Goal: Transaction & Acquisition: Obtain resource

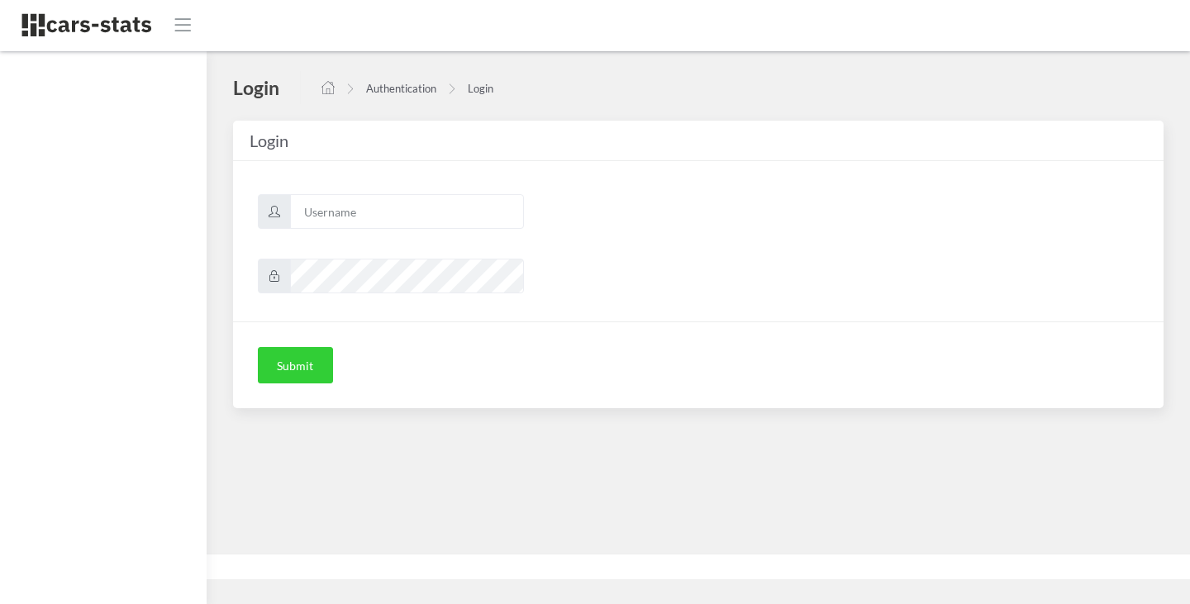
scroll to position [12, 12]
type input "skoda"
click at [292, 380] on button "Submit" at bounding box center [295, 365] width 75 height 36
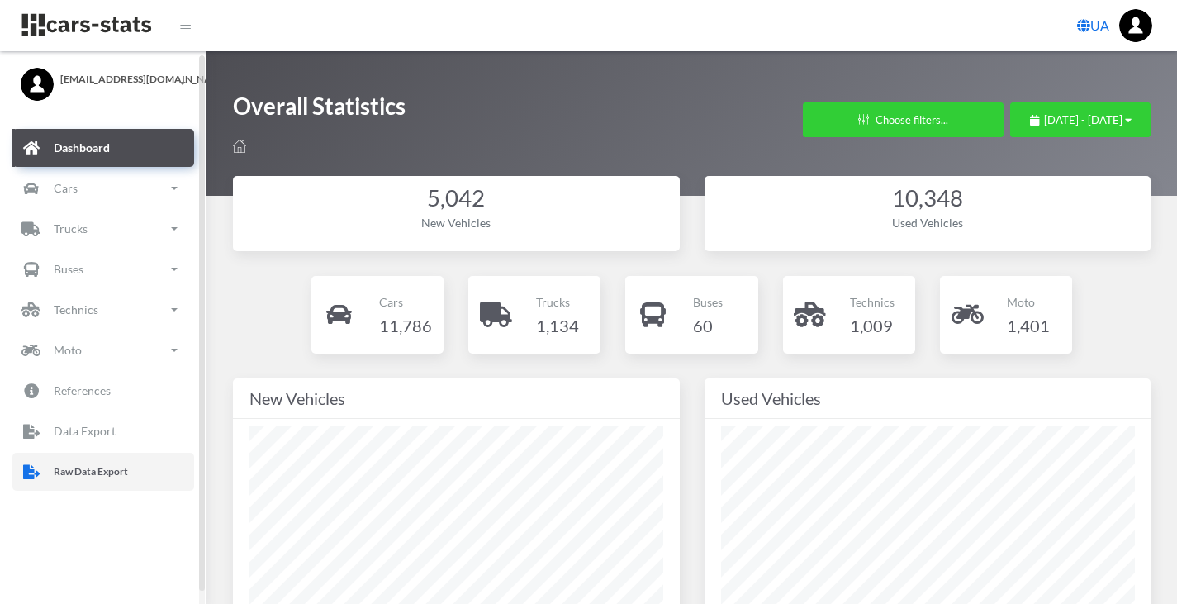
click at [107, 470] on p "Raw Data Export" at bounding box center [91, 472] width 74 height 18
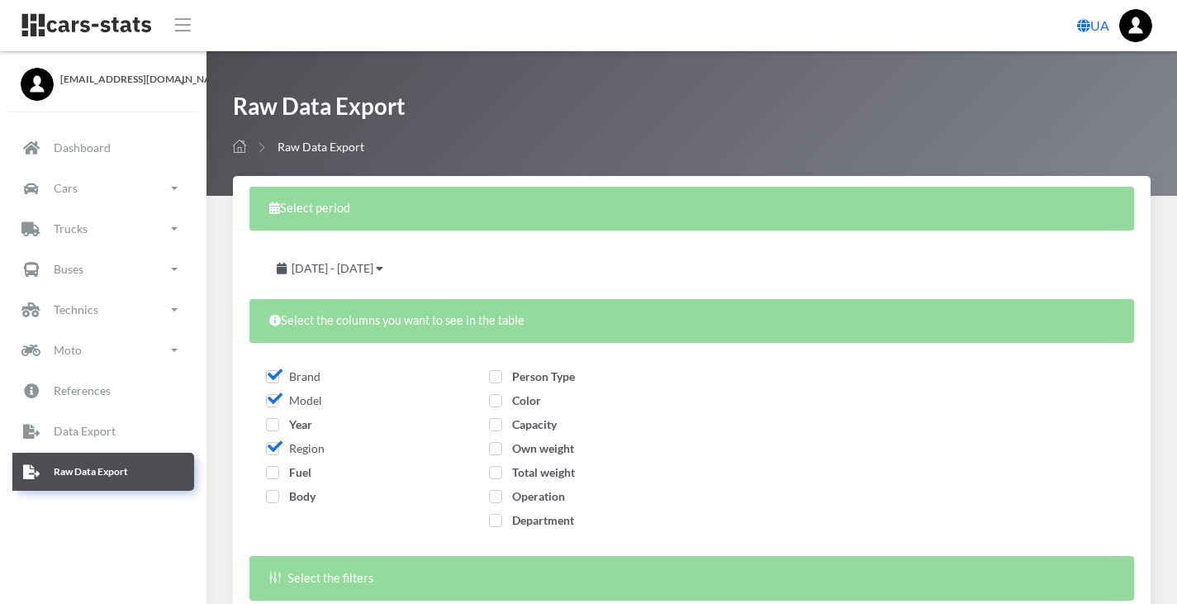
click at [279, 428] on span "Year" at bounding box center [289, 424] width 46 height 14
checkbox input "true"
click at [276, 480] on label "Fuel" at bounding box center [288, 471] width 45 height 17
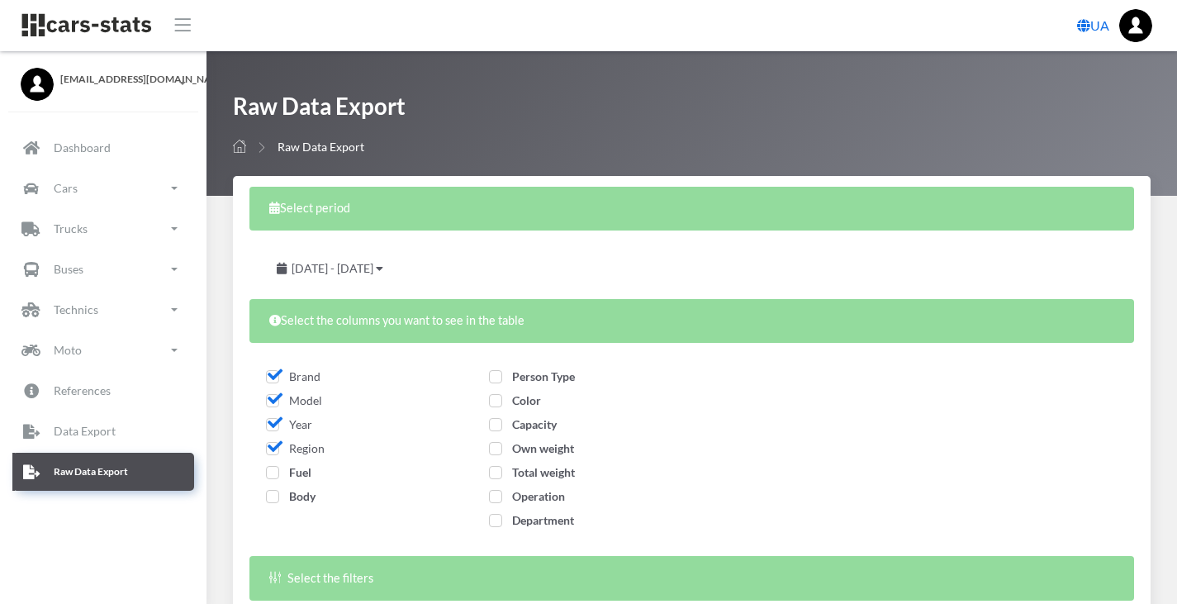
checkbox input "true"
click at [275, 494] on span "Body" at bounding box center [291, 496] width 50 height 14
checkbox input "true"
click at [497, 375] on span "Person Type" at bounding box center [532, 376] width 86 height 14
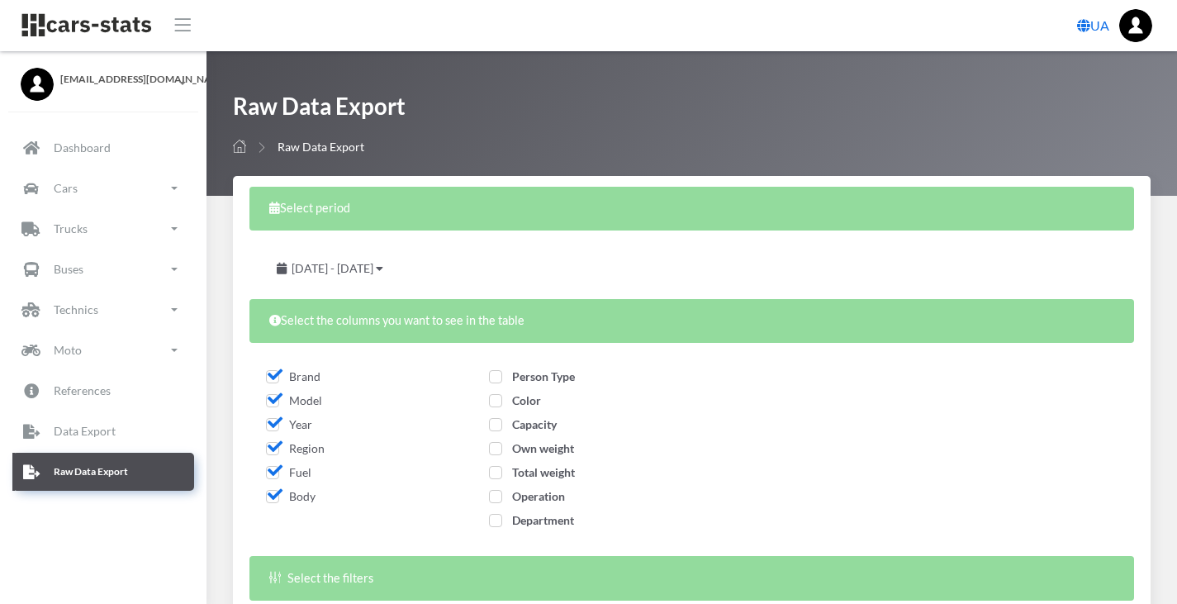
checkbox input "true"
click at [496, 405] on span "Color" at bounding box center [515, 400] width 52 height 14
checkbox input "true"
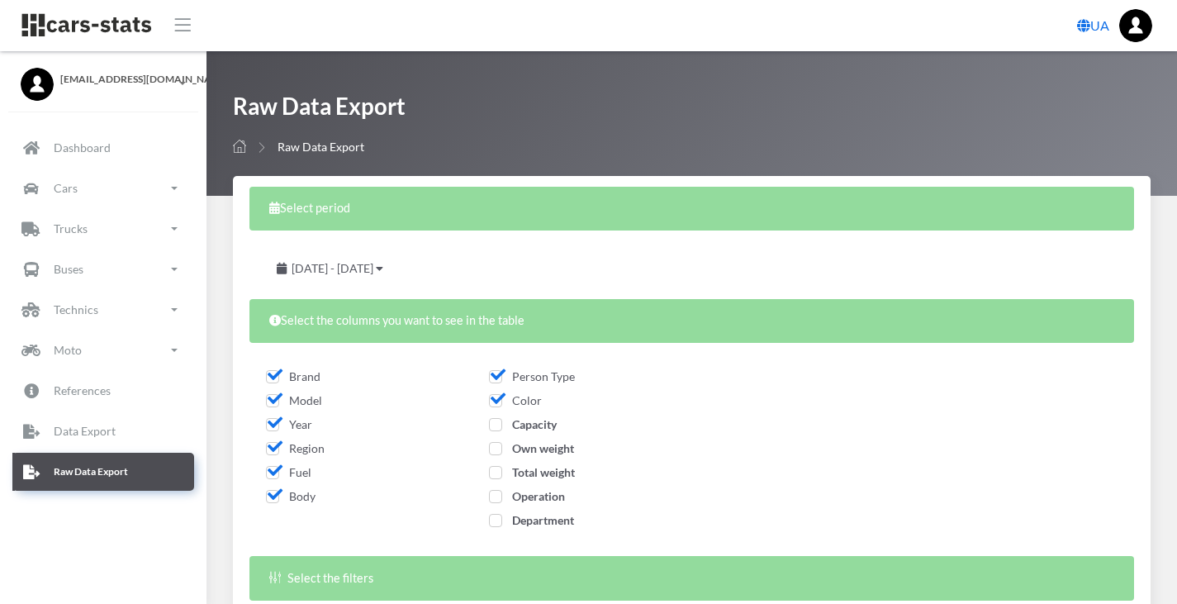
click at [497, 425] on span "Capacity" at bounding box center [523, 424] width 68 height 14
checkbox input "true"
select select
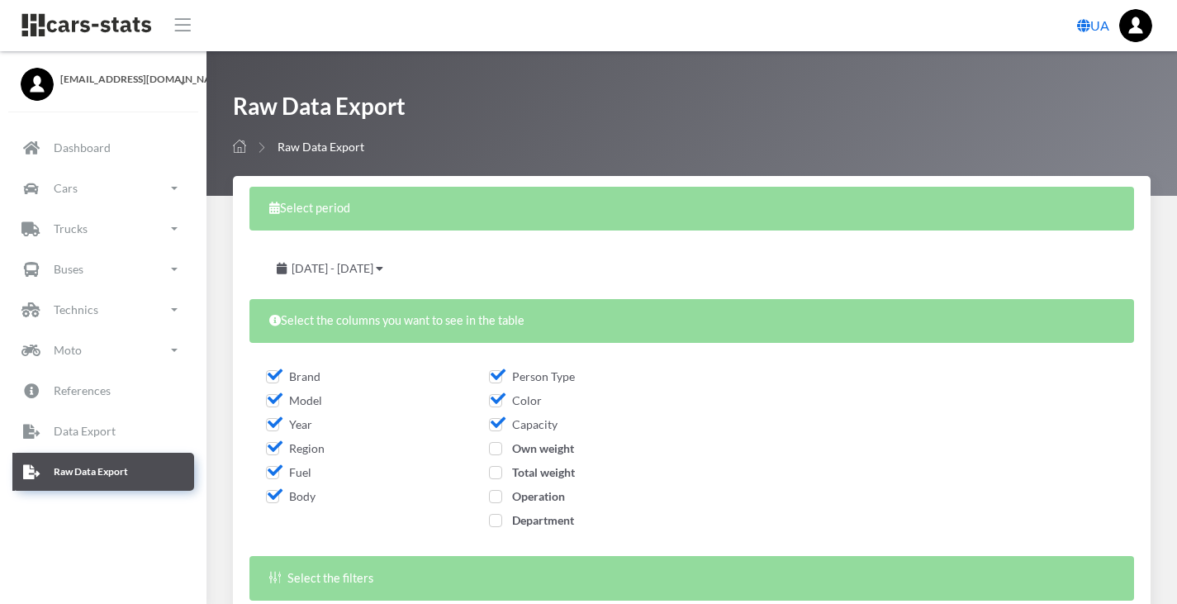
click at [495, 454] on span "Own weight" at bounding box center [531, 448] width 85 height 14
checkbox input "true"
click at [496, 470] on span "Total weight" at bounding box center [532, 472] width 86 height 14
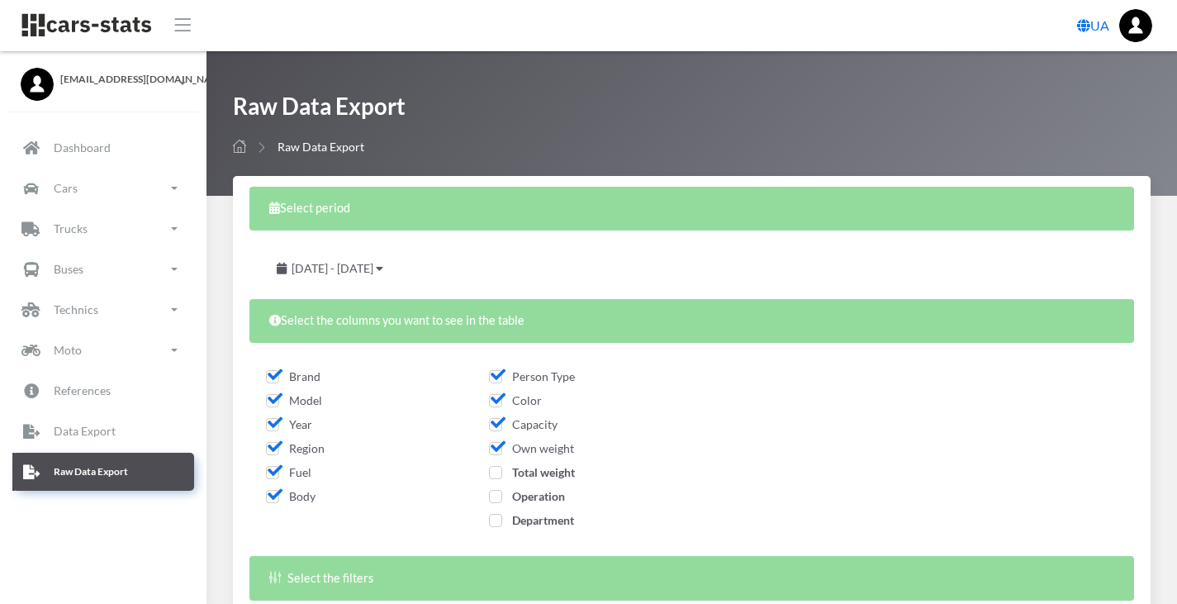
checkbox input "true"
click at [500, 503] on label "Operation" at bounding box center [527, 495] width 76 height 17
checkbox input "true"
click at [497, 518] on span "Department" at bounding box center [531, 520] width 85 height 14
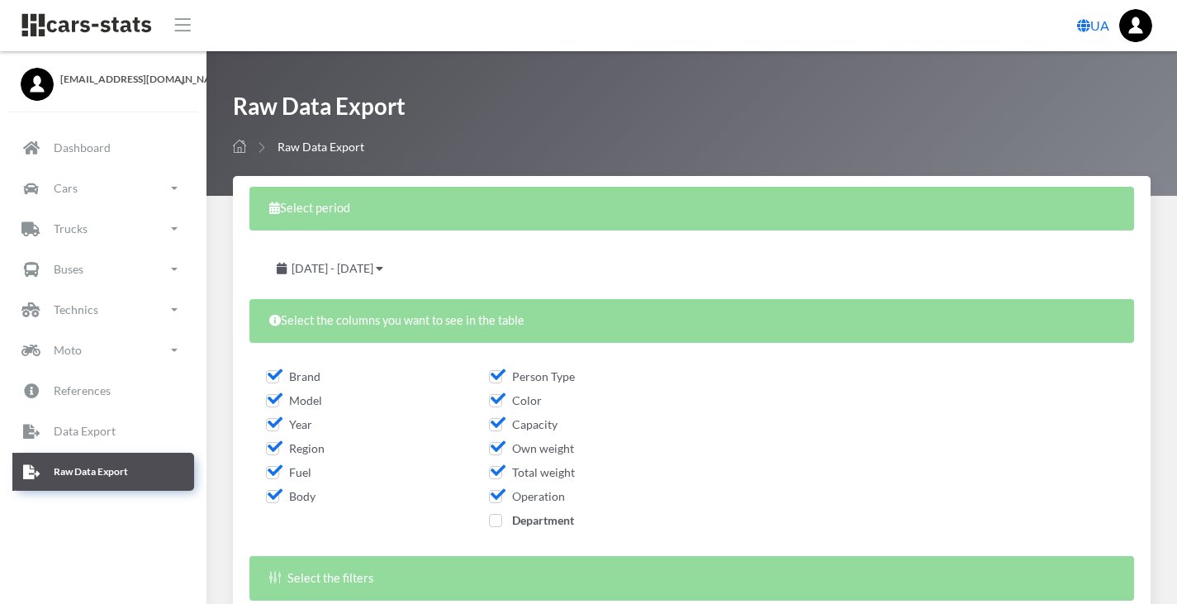
checkbox input "true"
click at [373, 266] on span "September 13, 2025 - October 13, 2025" at bounding box center [333, 268] width 82 height 14
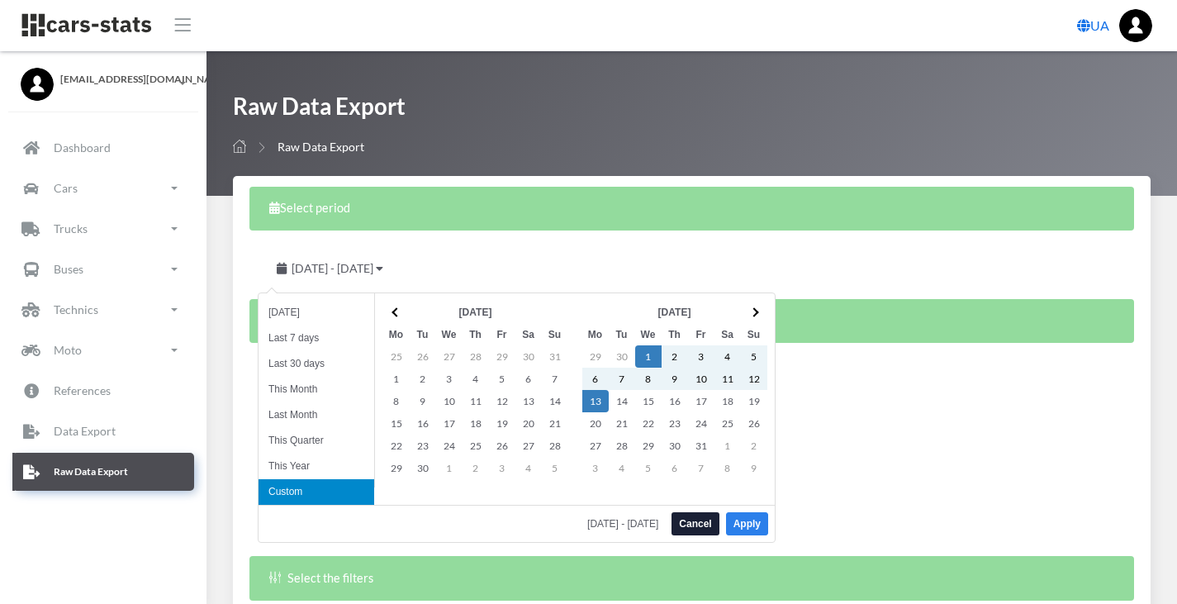
click at [746, 523] on button "Apply" at bounding box center [747, 523] width 42 height 23
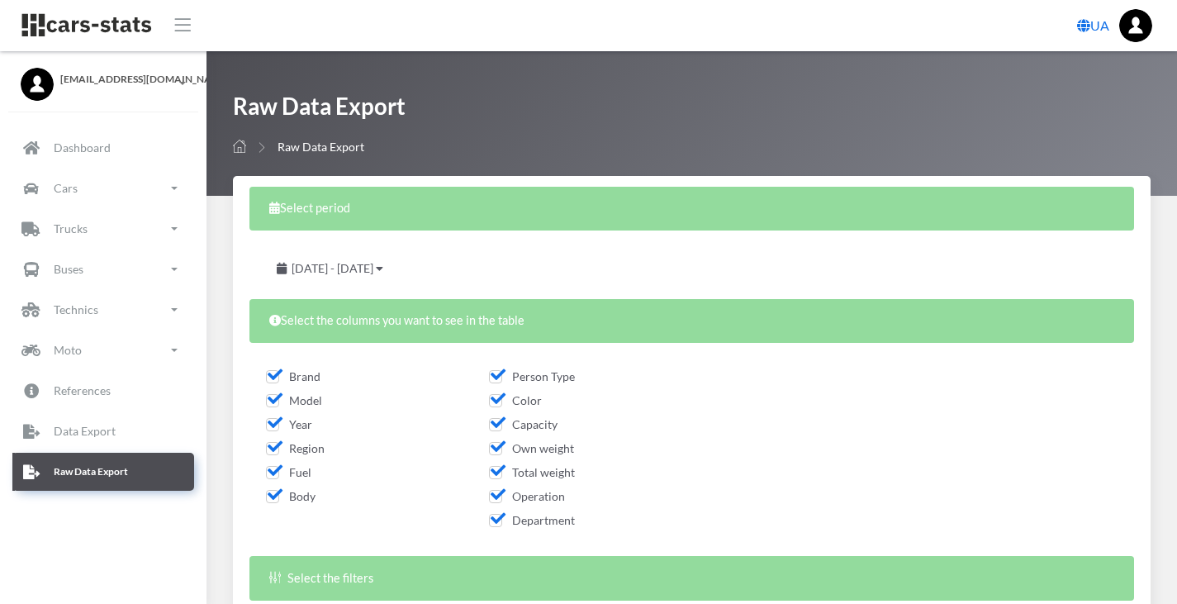
scroll to position [282, 0]
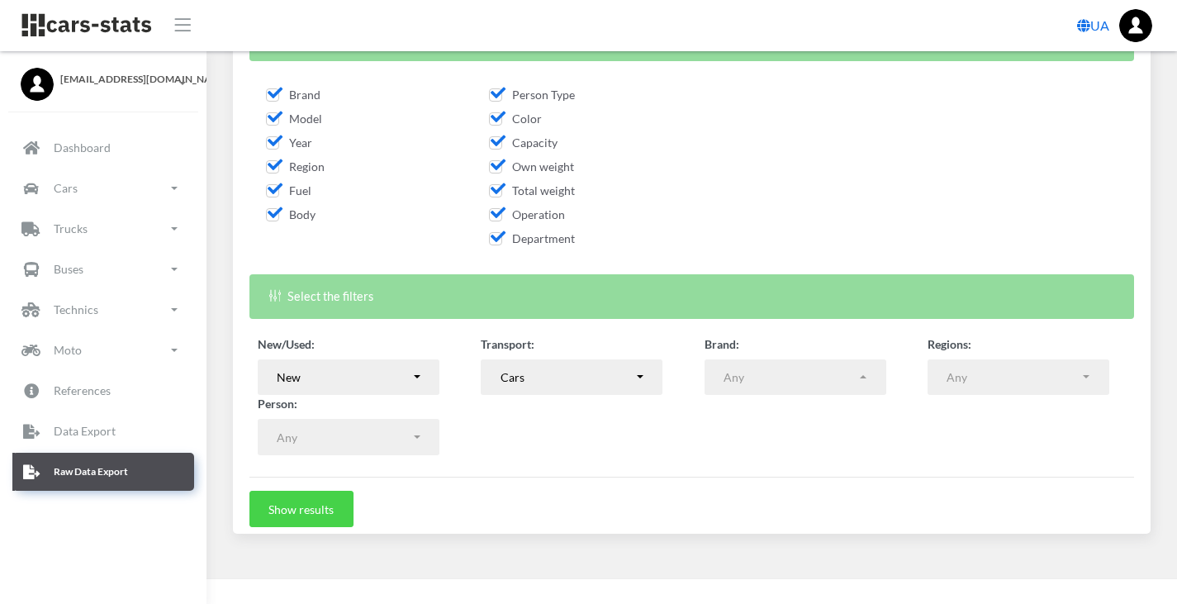
click at [321, 501] on button "Show results" at bounding box center [301, 509] width 104 height 36
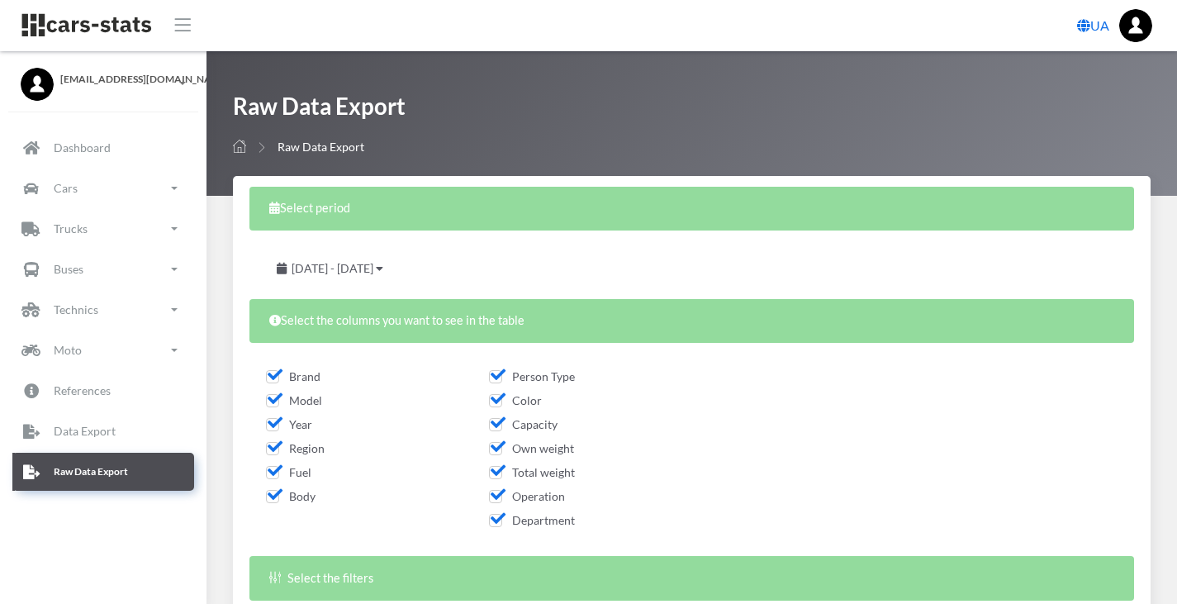
select select "50"
select select
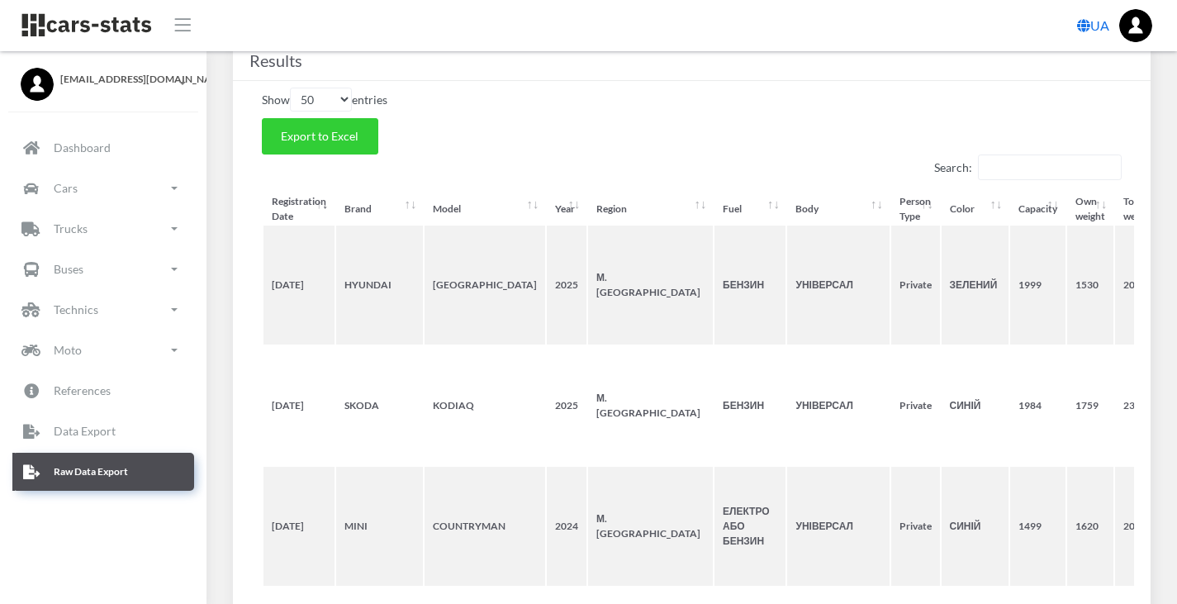
scroll to position [804, 0]
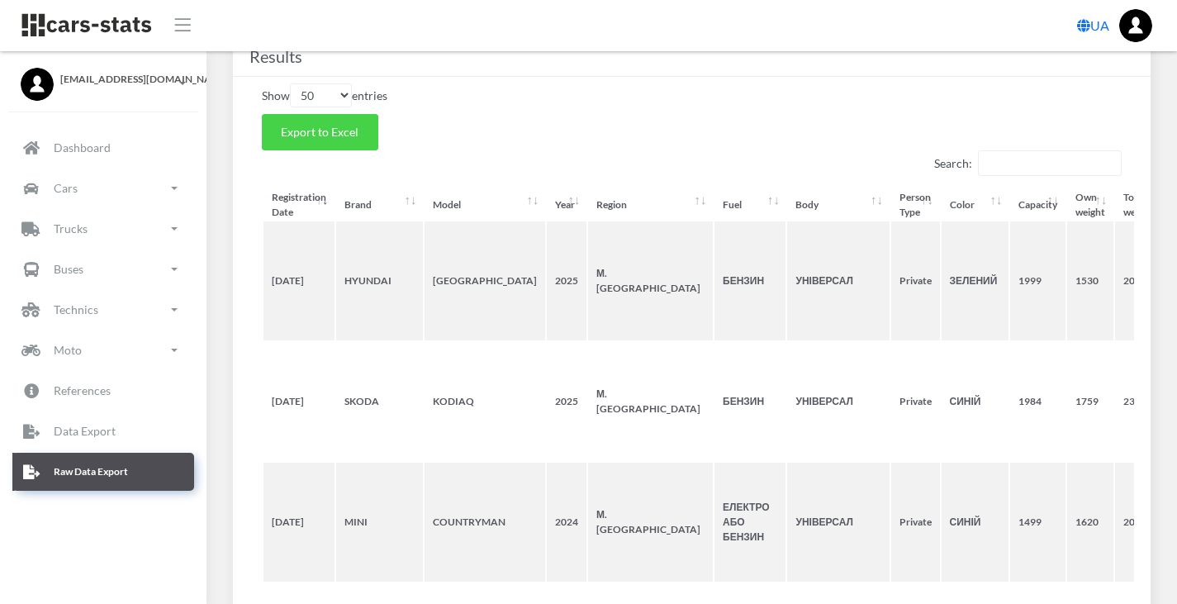
click at [351, 141] on button "Export to Excel" at bounding box center [320, 132] width 116 height 36
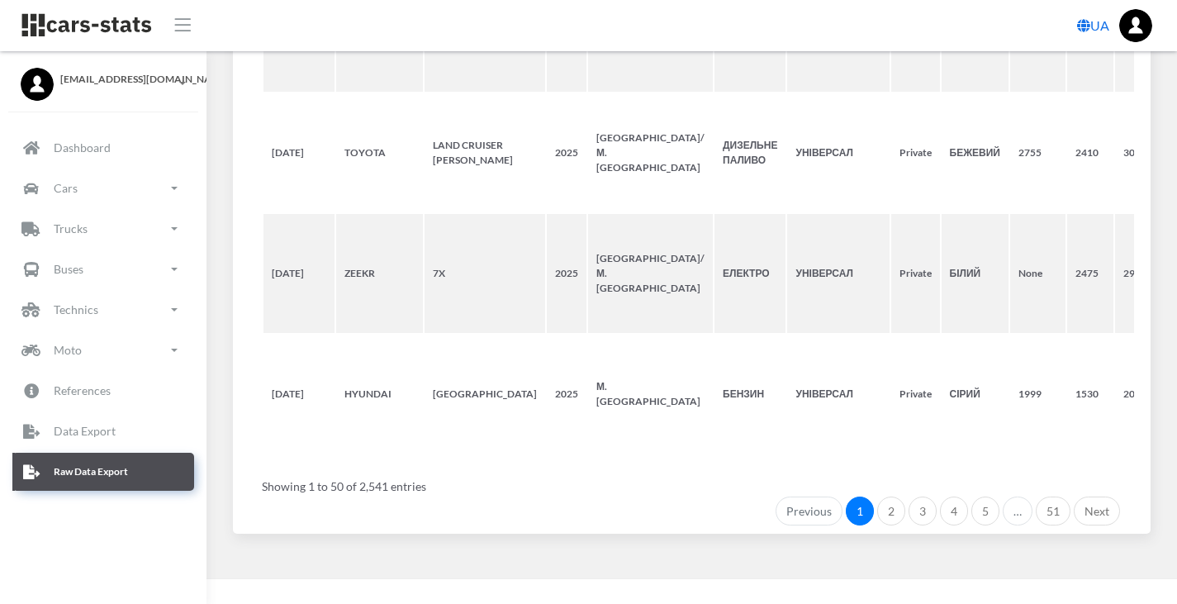
scroll to position [8040, 0]
